Goal: Task Accomplishment & Management: Use online tool/utility

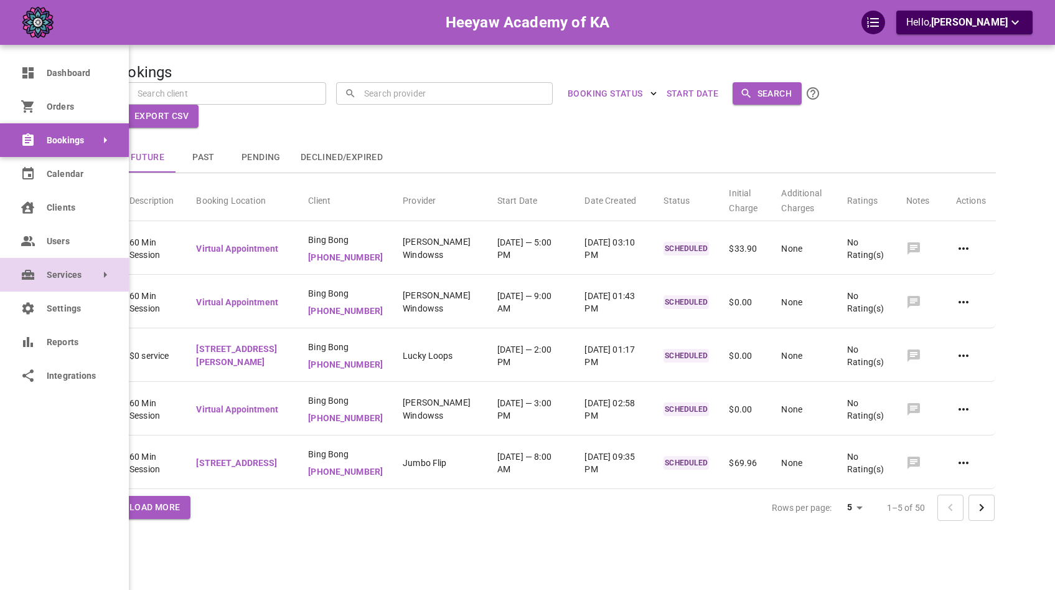
click at [96, 273] on link "Services" at bounding box center [64, 275] width 129 height 34
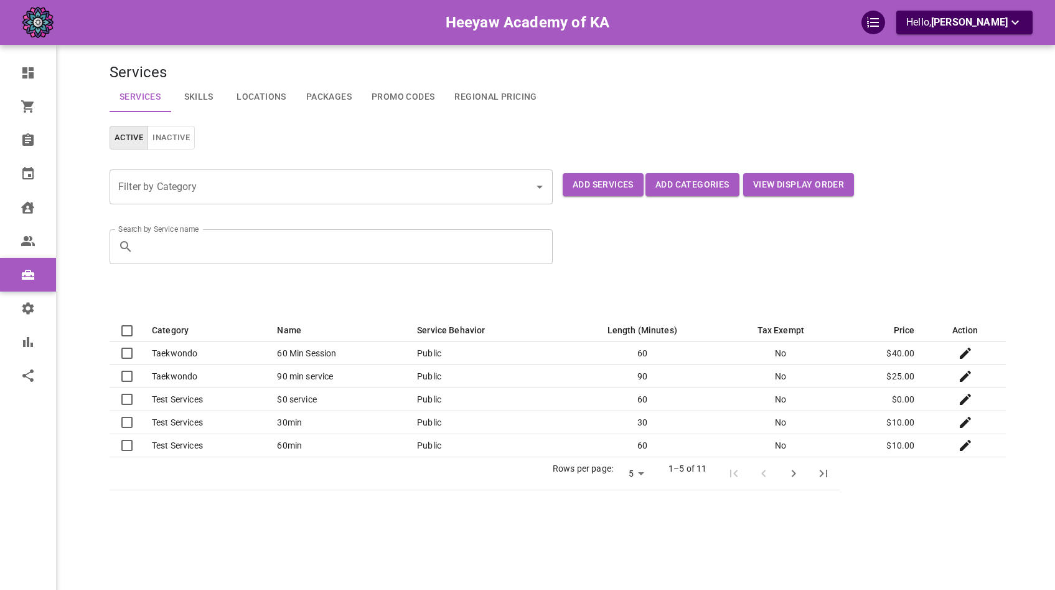
click at [247, 135] on div "Active Inactive" at bounding box center [553, 133] width 907 height 34
click at [597, 193] on button "Add Services" at bounding box center [603, 184] width 81 height 23
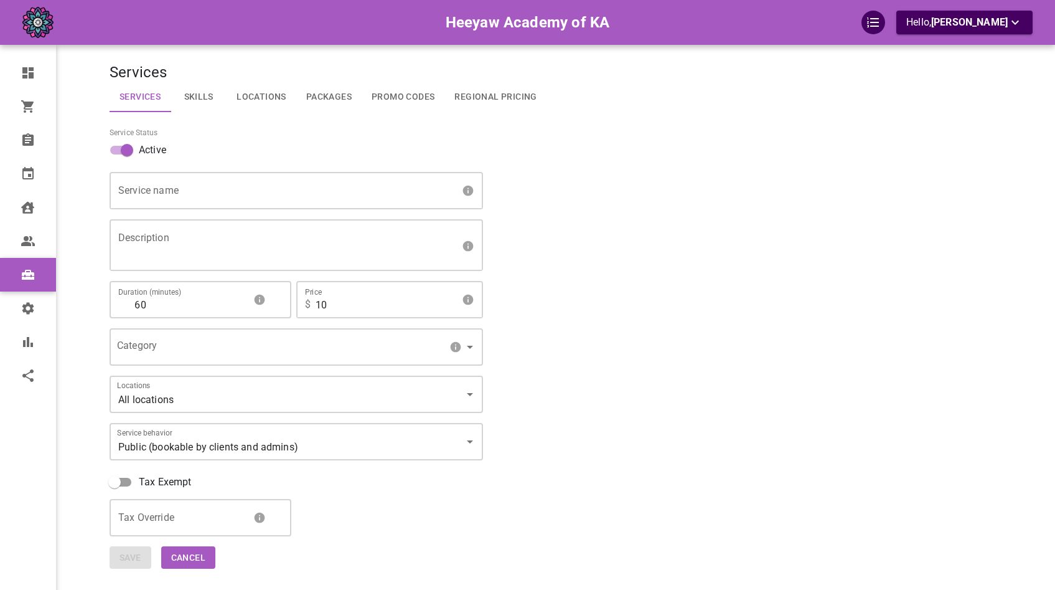
click at [176, 360] on body "Heeyaw Academy of KA Hello, [PERSON_NAME] Dashboard Orders Bookings Calendar Cl…" at bounding box center [527, 333] width 1055 height 666
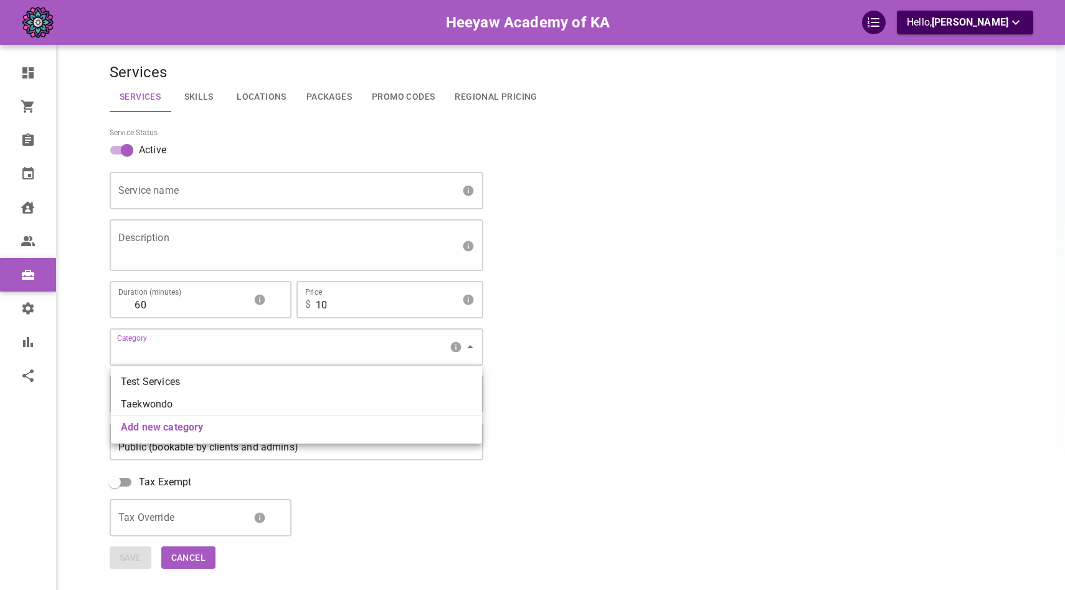
click at [176, 357] on div at bounding box center [532, 295] width 1065 height 590
click at [176, 354] on body "Heeyaw Academy of KA Hello, [PERSON_NAME] Dashboard Orders Bookings Calendar Cl…" at bounding box center [532, 333] width 1065 height 666
click at [163, 352] on div at bounding box center [532, 295] width 1065 height 590
